Goal: Transaction & Acquisition: Obtain resource

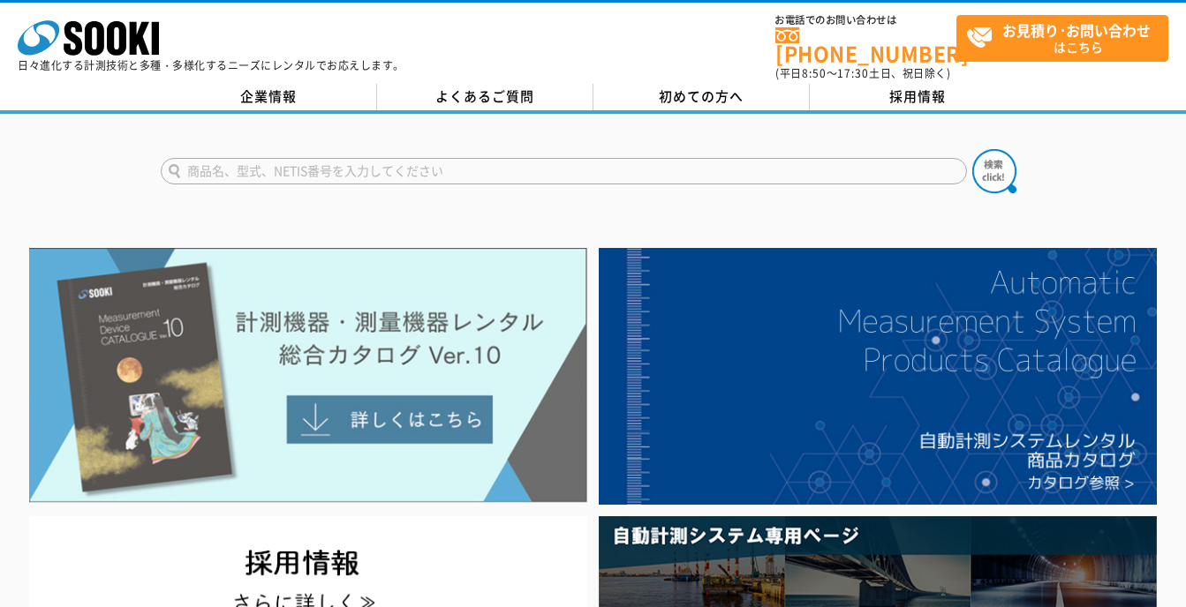
click at [399, 414] on img at bounding box center [308, 376] width 558 height 256
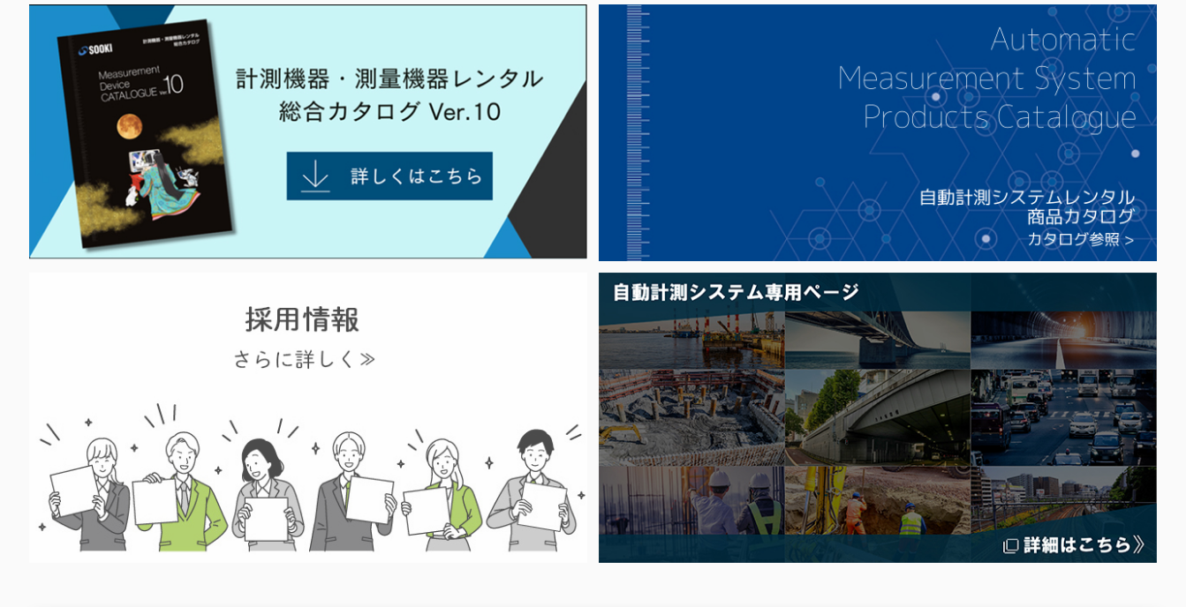
scroll to position [88, 0]
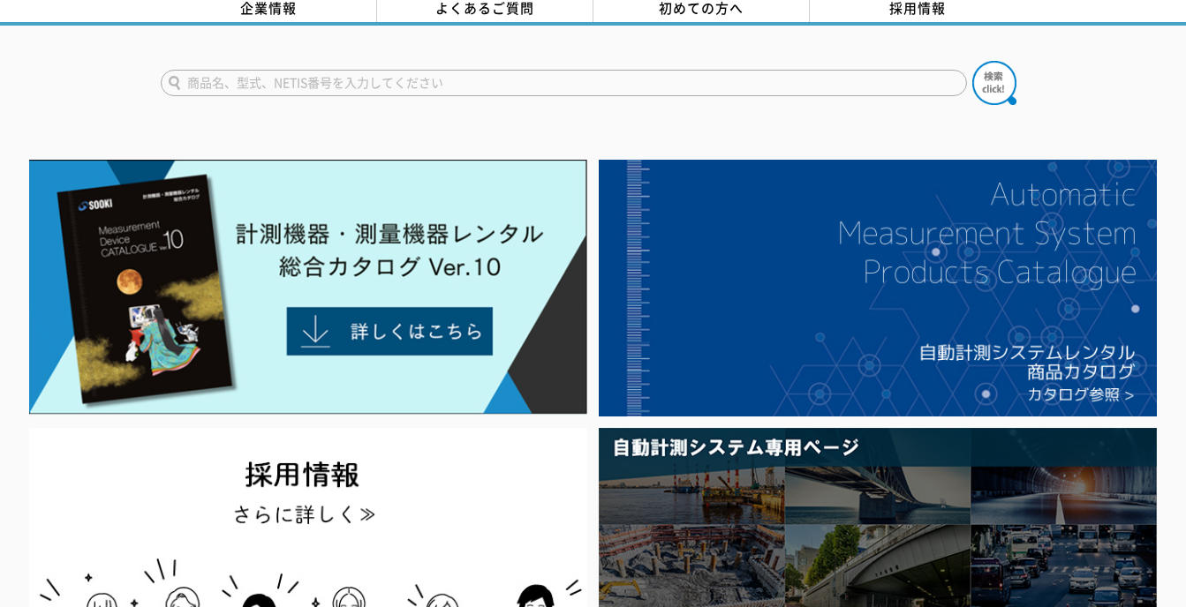
click at [226, 74] on input "text" at bounding box center [564, 83] width 806 height 26
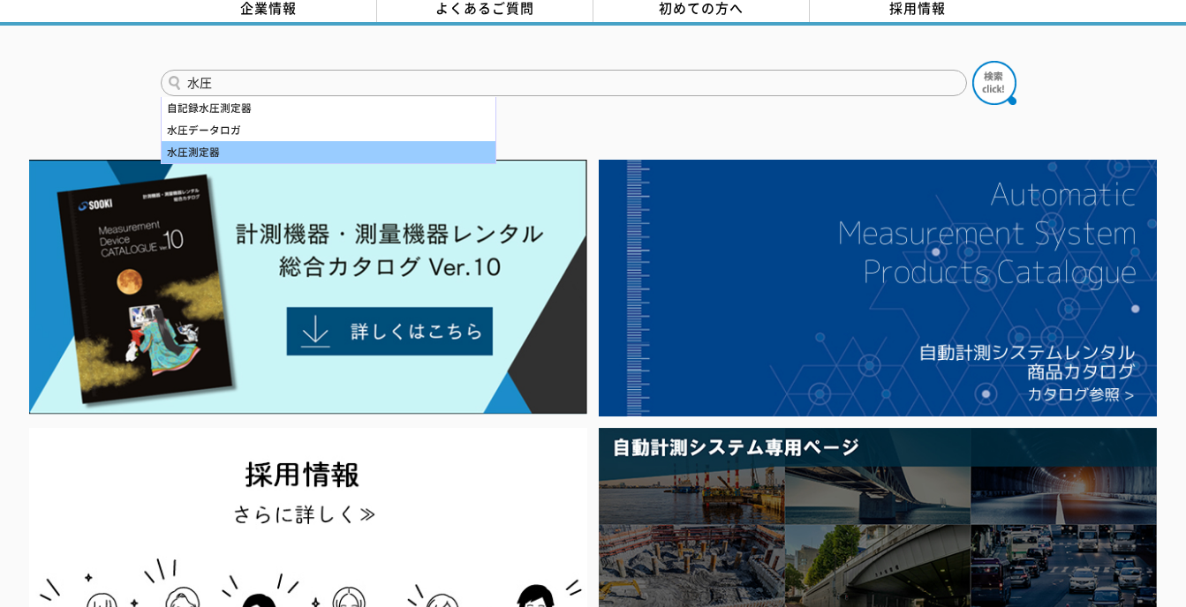
click at [210, 141] on div "水圧測定器" at bounding box center [329, 152] width 334 height 22
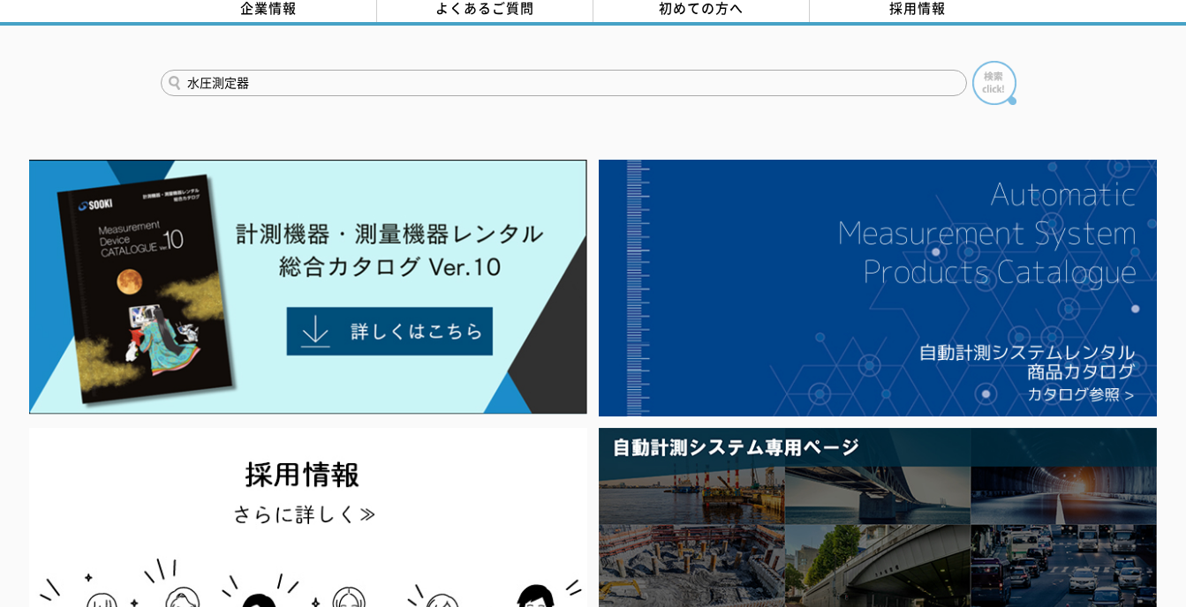
click at [996, 72] on img at bounding box center [994, 83] width 44 height 44
click at [263, 70] on input "水圧測定器" at bounding box center [564, 83] width 806 height 26
drag, startPoint x: 215, startPoint y: 72, endPoint x: 271, endPoint y: 72, distance: 56.5
click at [271, 72] on input "水圧測定器" at bounding box center [564, 83] width 806 height 26
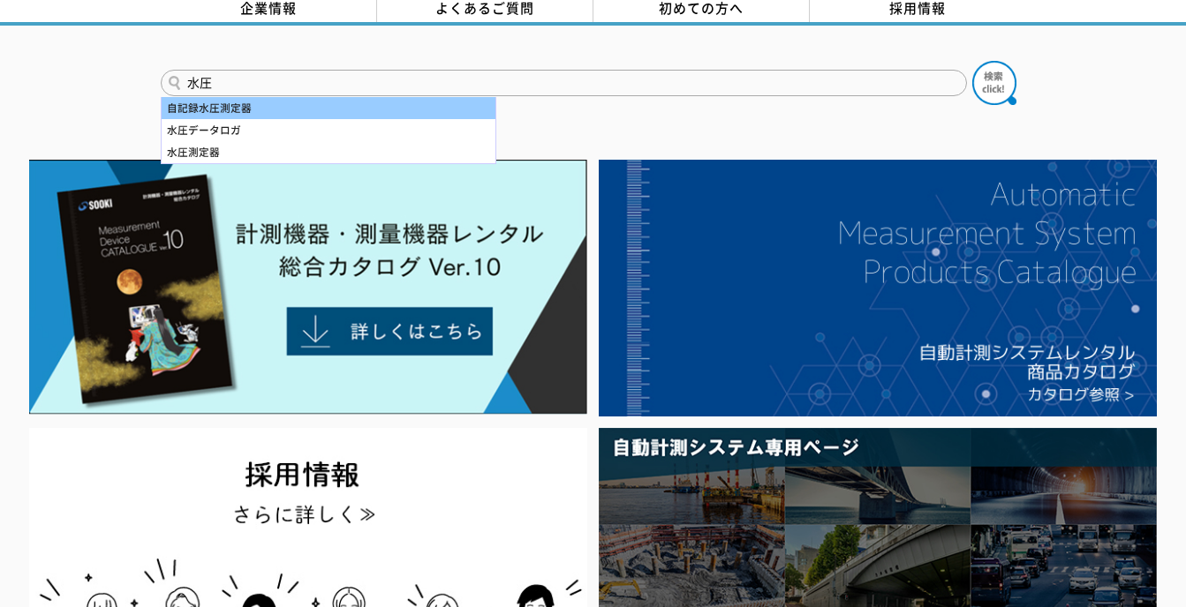
click at [247, 97] on div "自記録水圧測定器" at bounding box center [329, 108] width 334 height 22
type input "自記録水圧測定器"
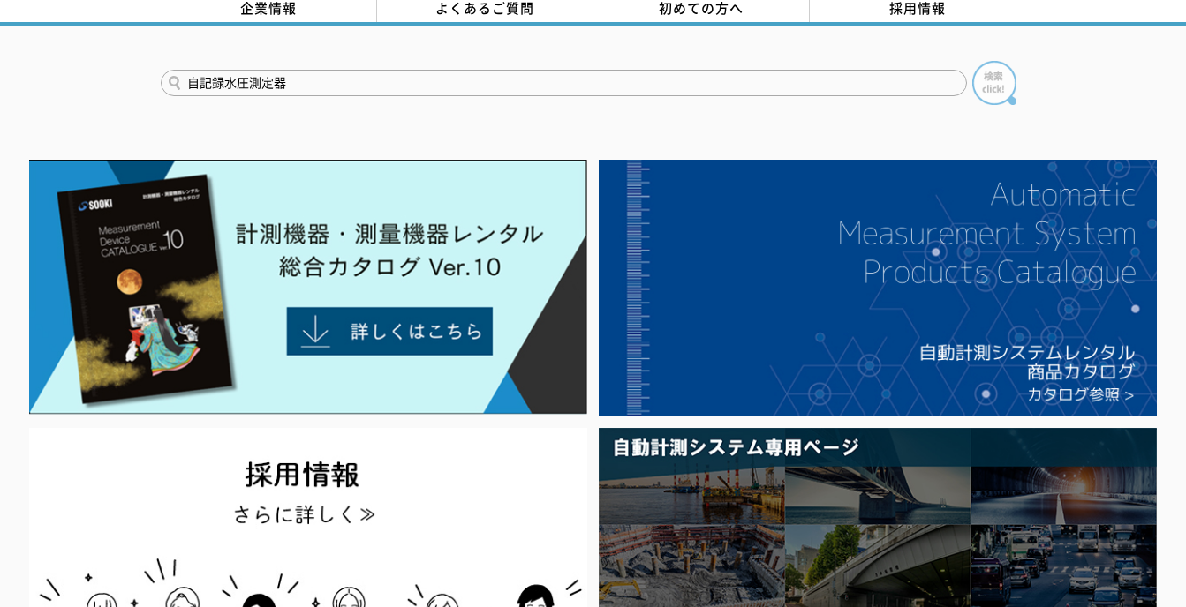
click at [990, 61] on img at bounding box center [994, 83] width 44 height 44
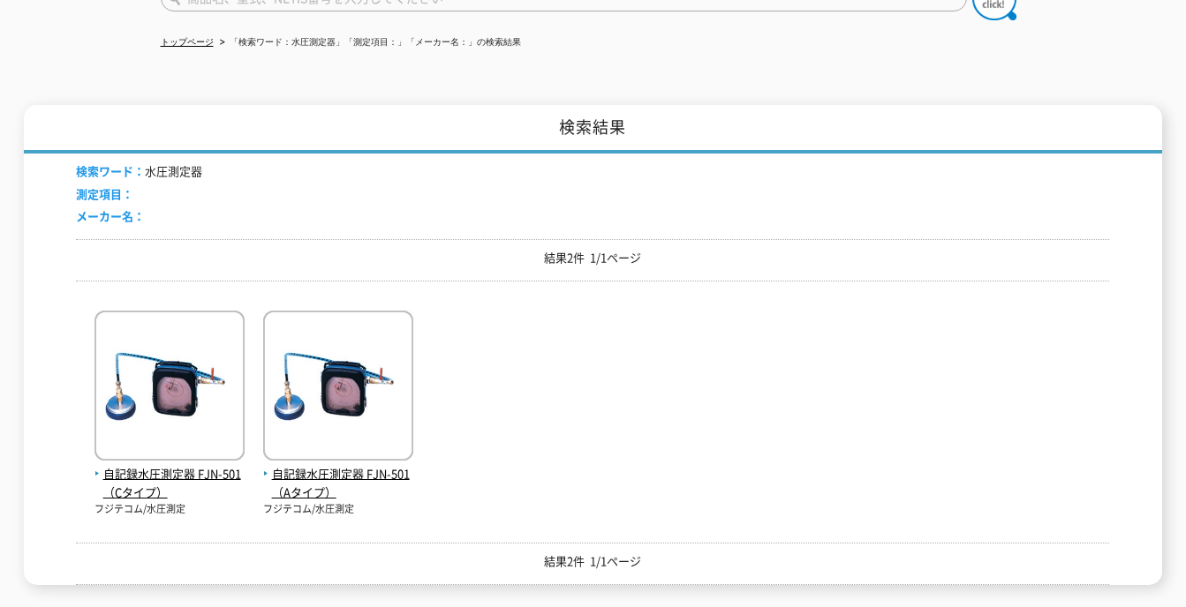
scroll to position [177, 0]
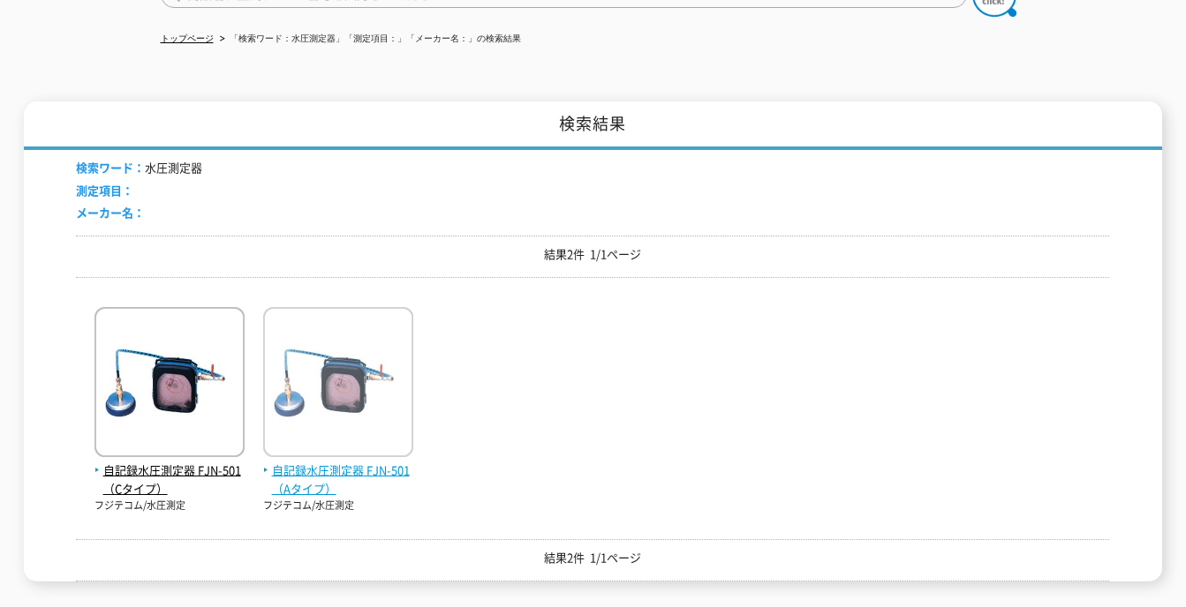
click at [342, 391] on img at bounding box center [338, 384] width 150 height 155
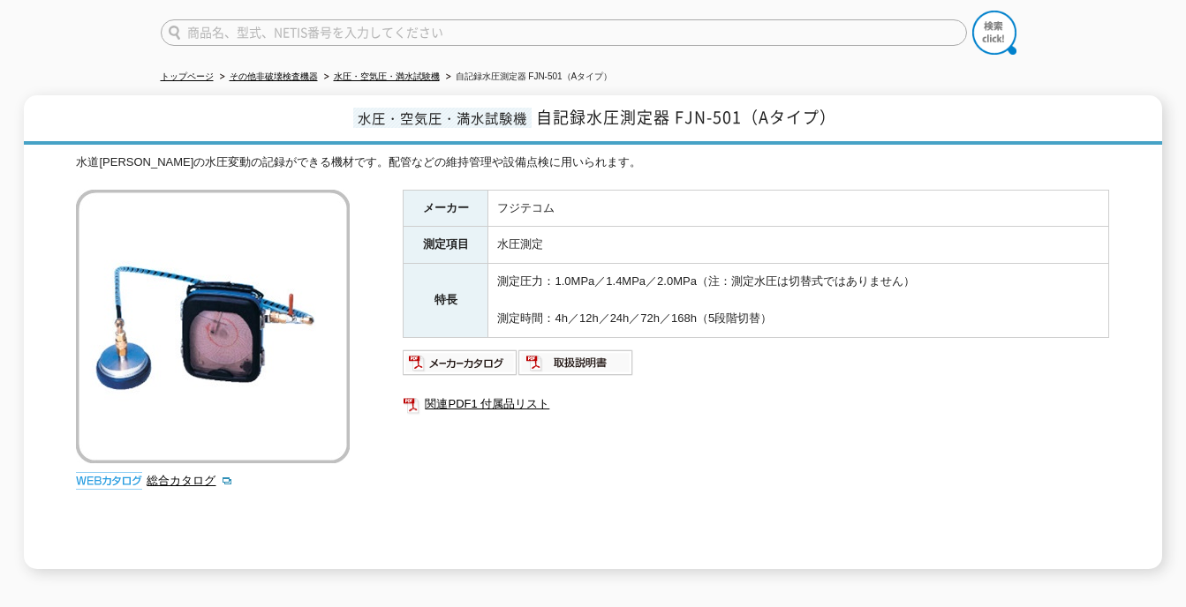
scroll to position [177, 0]
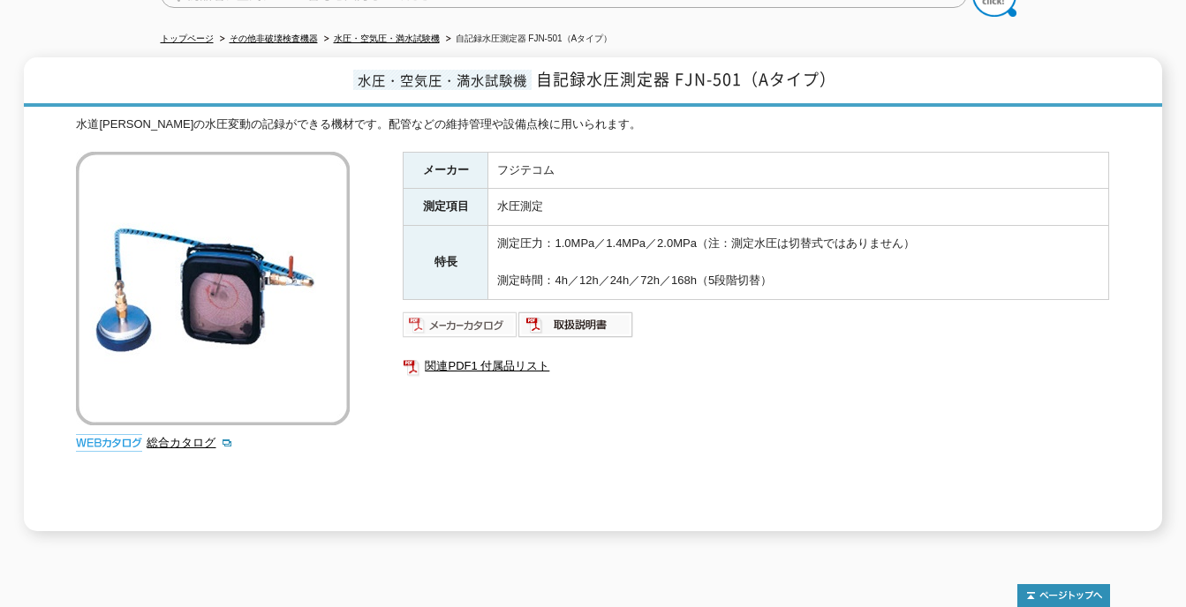
click at [448, 317] on img at bounding box center [461, 325] width 116 height 28
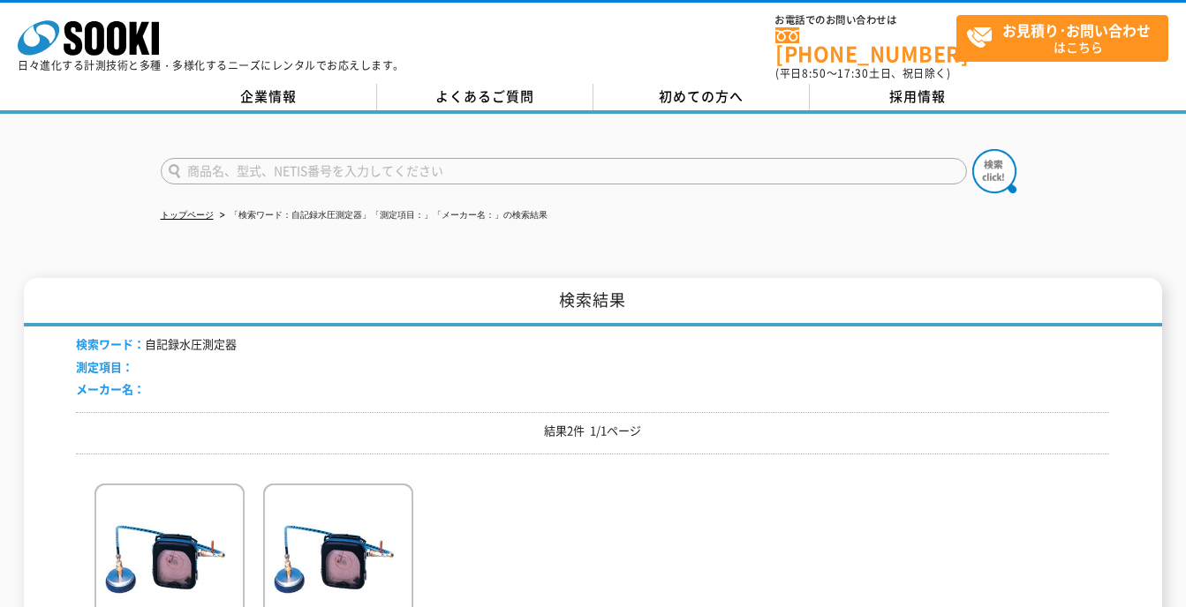
click at [197, 163] on input "text" at bounding box center [564, 171] width 806 height 26
type input "商品名、型式、NETIS番号を入力してください"
drag, startPoint x: 181, startPoint y: 334, endPoint x: 203, endPoint y: 334, distance: 22.1
click at [203, 336] on li "検索ワード： 自記録水圧測定器" at bounding box center [156, 345] width 161 height 19
copy li "水圧"
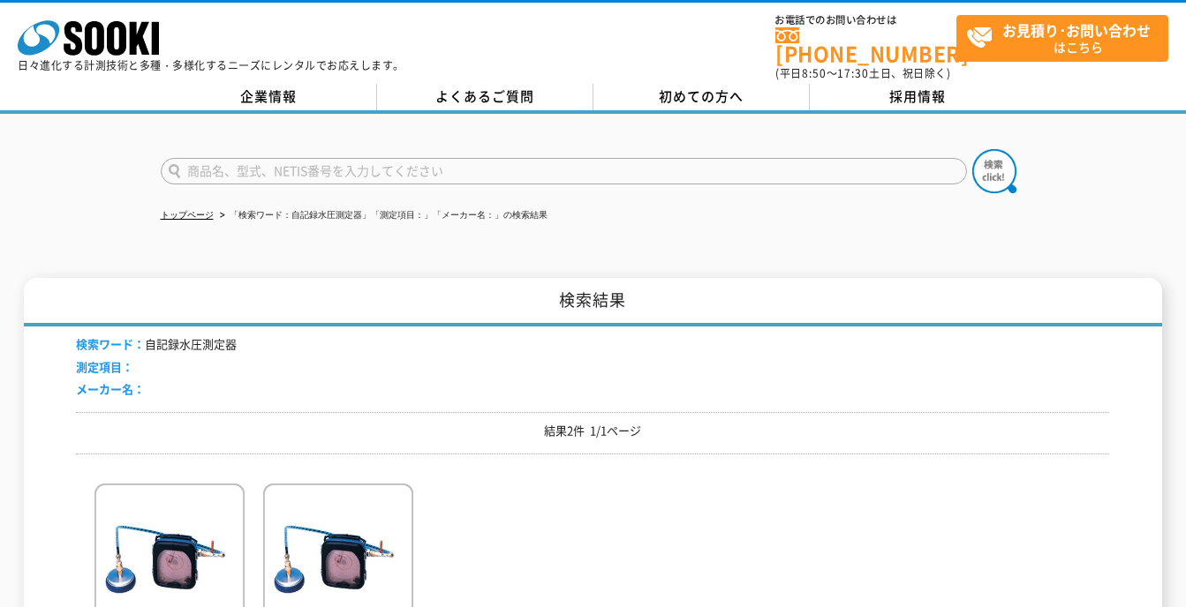
click at [189, 162] on input "text" at bounding box center [564, 171] width 806 height 26
paste input "水圧"
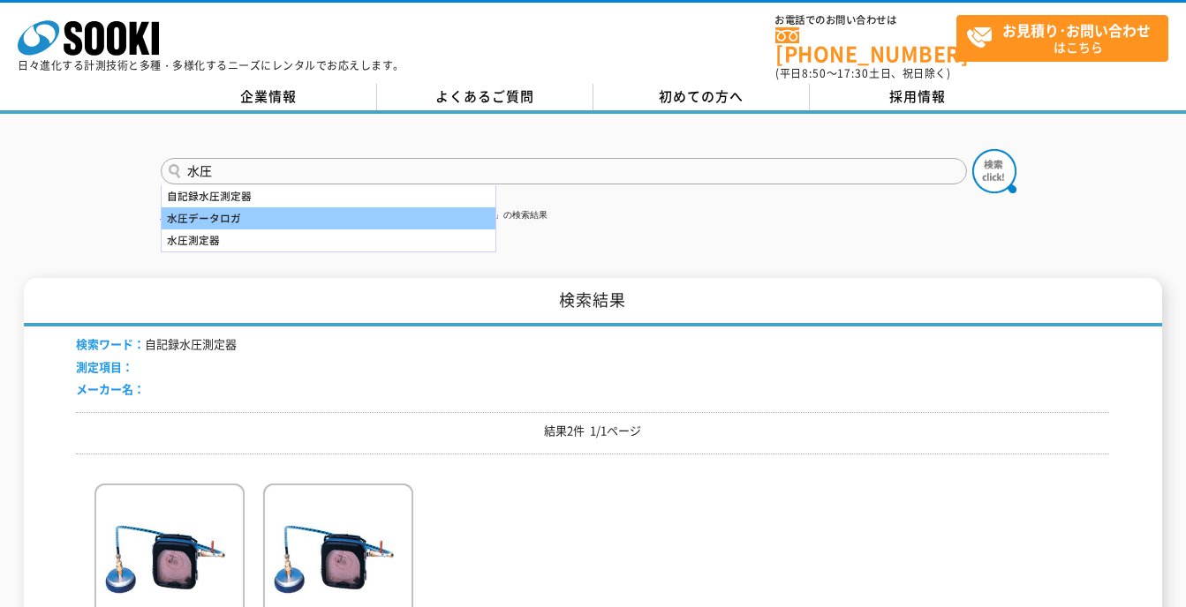
click at [236, 208] on div "水圧データロガ" at bounding box center [329, 219] width 334 height 22
type input "水圧データロガ"
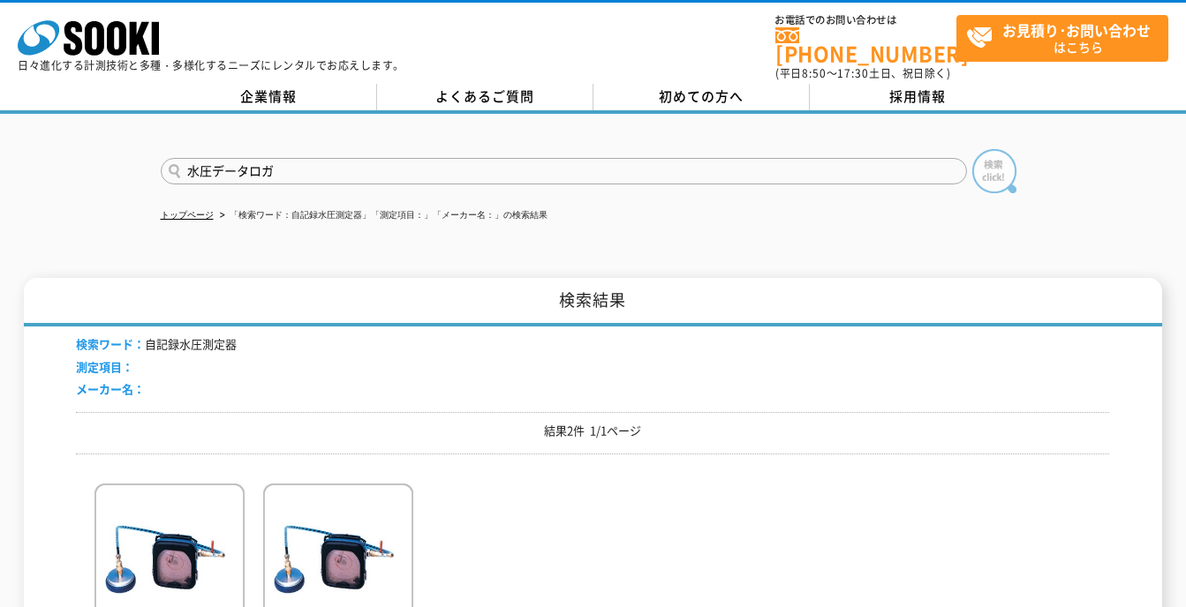
click at [986, 162] on img at bounding box center [994, 171] width 44 height 44
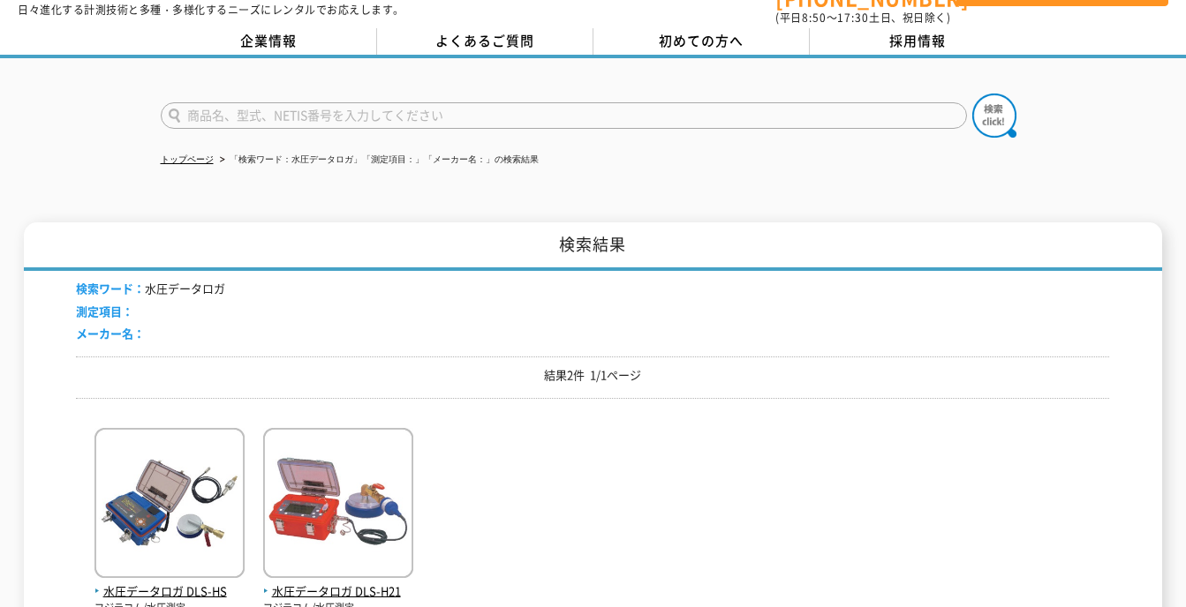
scroll to position [177, 0]
